Goal: Information Seeking & Learning: Learn about a topic

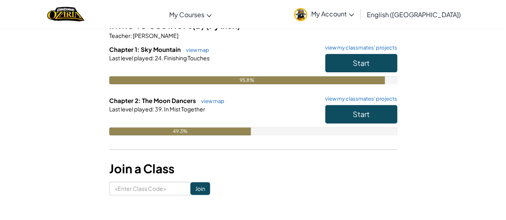
scroll to position [78, 0]
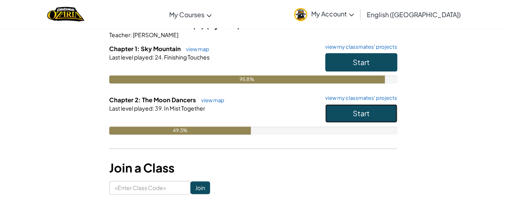
click at [351, 110] on button "Start" at bounding box center [361, 113] width 72 height 18
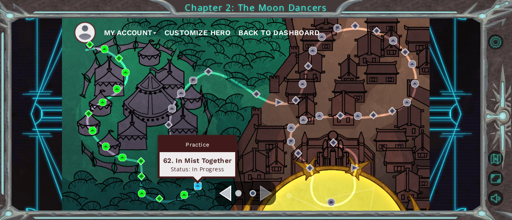
click at [199, 183] on img at bounding box center [198, 186] width 8 height 8
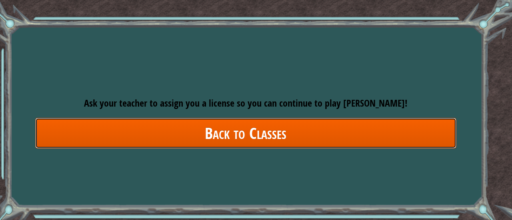
click at [260, 138] on link "Back to Classes" at bounding box center [245, 133] width 421 height 31
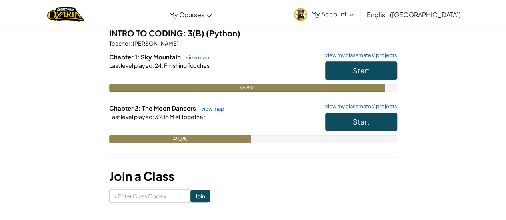
scroll to position [70, 0]
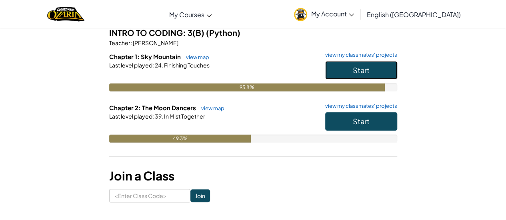
click at [365, 74] on span "Start" at bounding box center [361, 70] width 17 height 9
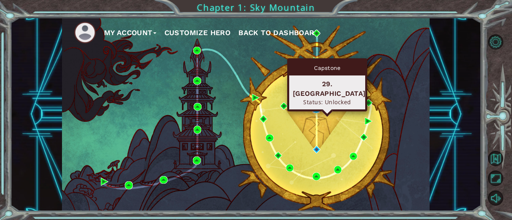
click at [316, 110] on img at bounding box center [317, 110] width 8 height 8
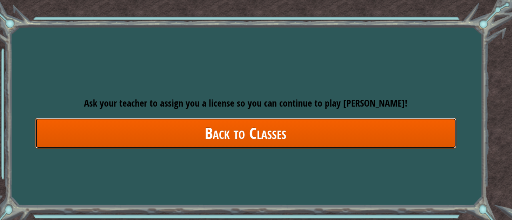
click at [315, 131] on link "Back to Classes" at bounding box center [245, 133] width 421 height 31
